Goal: Task Accomplishment & Management: Use online tool/utility

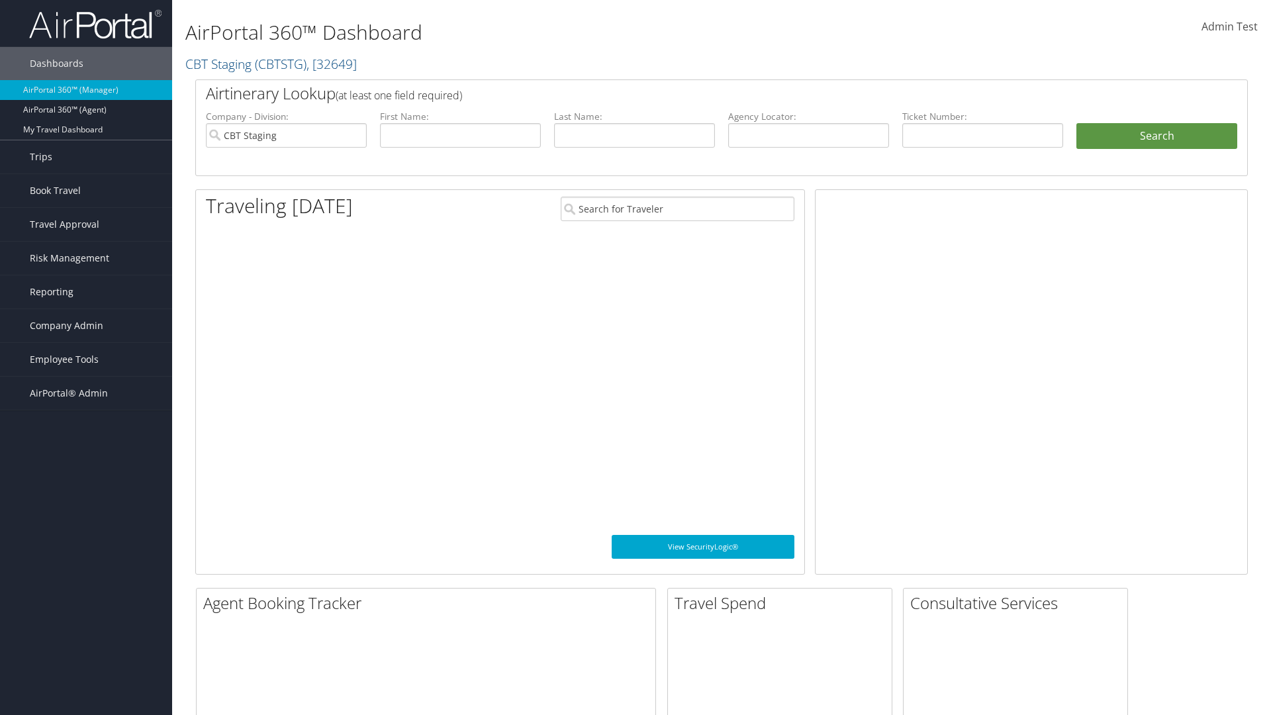
click at [86, 326] on span "Company Admin" at bounding box center [66, 325] width 73 height 33
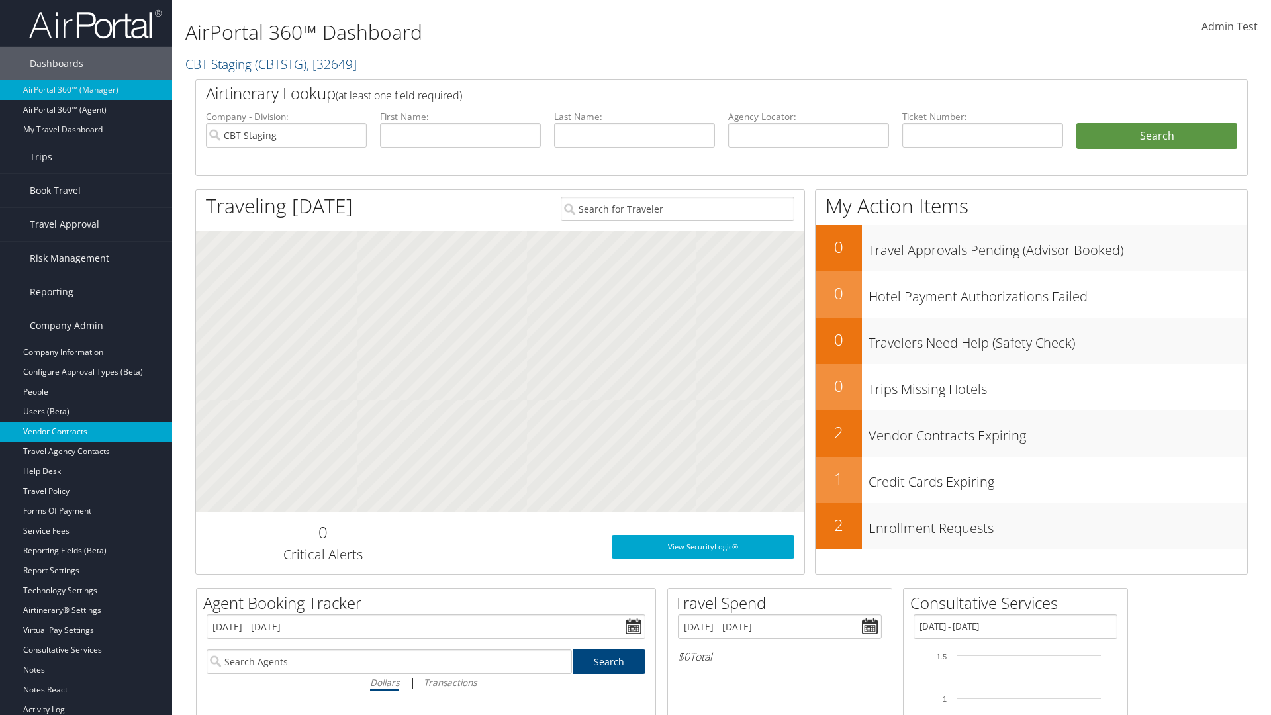
click at [86, 432] on link "Vendor Contracts" at bounding box center [86, 432] width 172 height 20
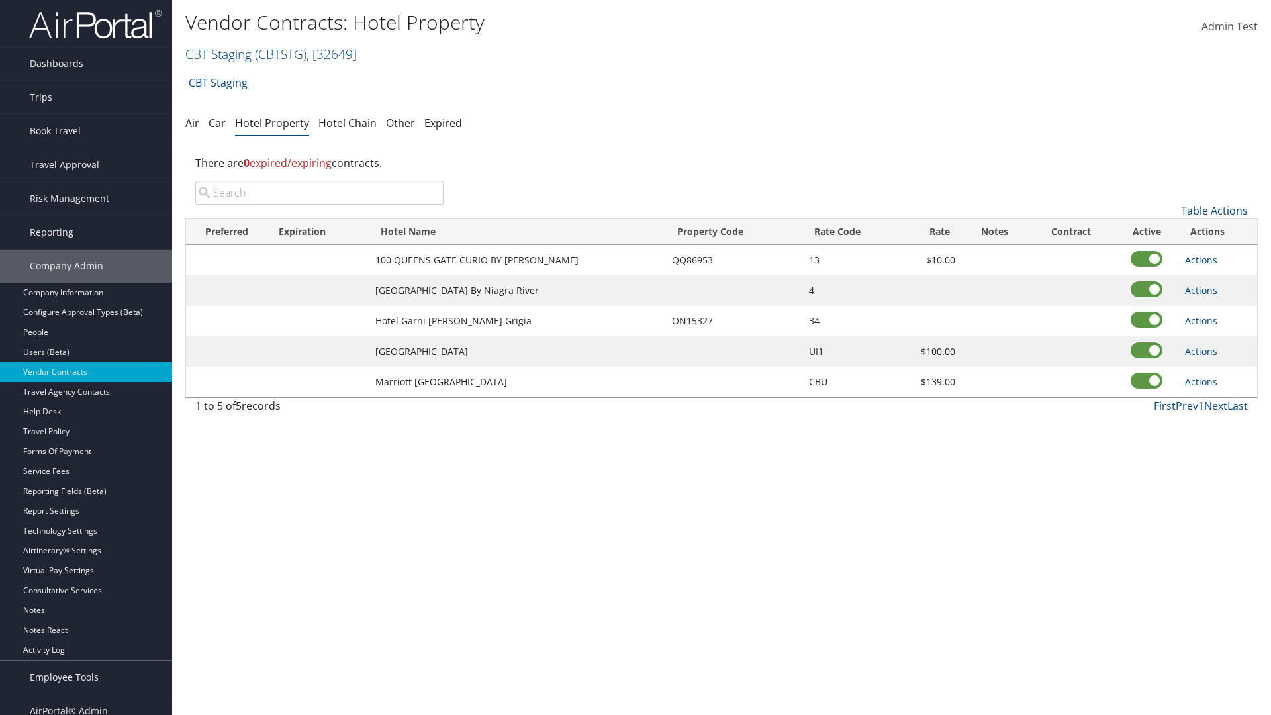
click at [1214, 210] on link "Table Actions" at bounding box center [1214, 210] width 67 height 15
click at [1169, 231] on link "Add New Contract" at bounding box center [1170, 231] width 174 height 23
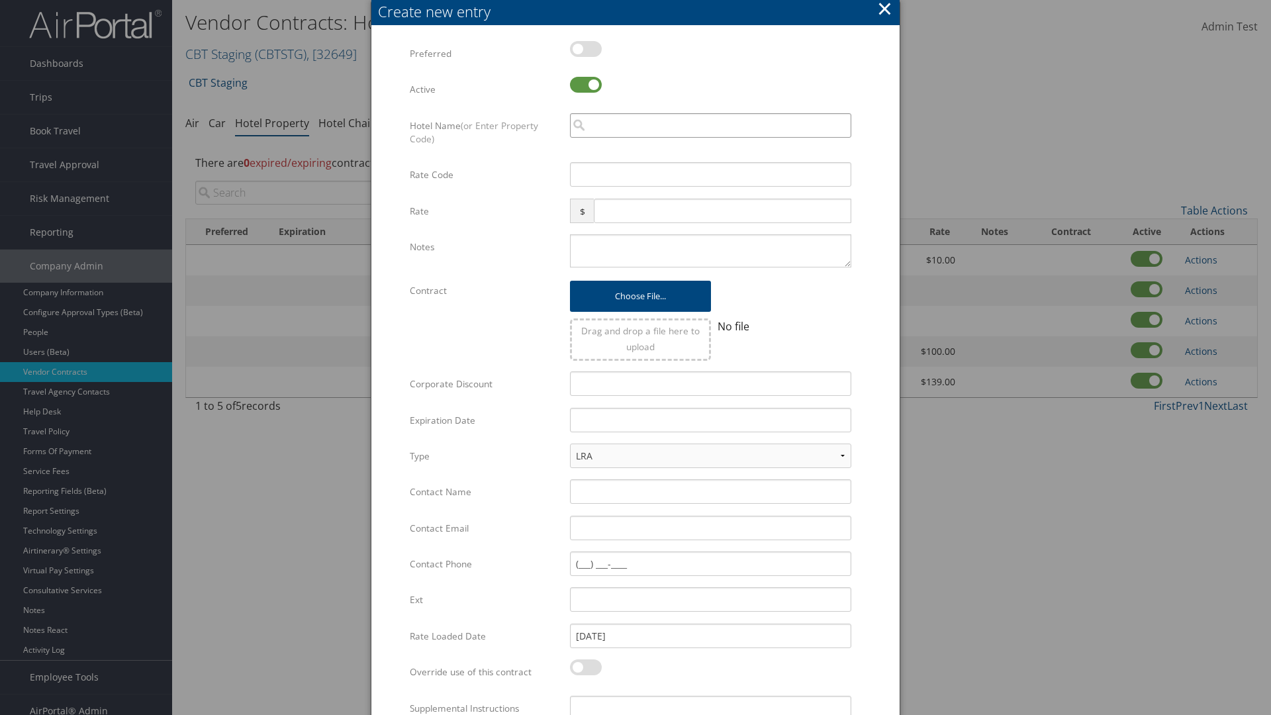
click at [710, 125] on input "search" at bounding box center [710, 125] width 281 height 24
